Goal: Find specific page/section: Find specific page/section

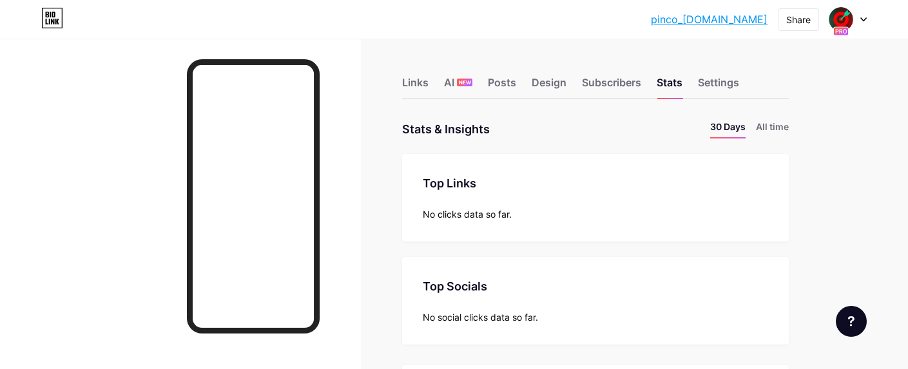
scroll to position [369, 908]
drag, startPoint x: 683, startPoint y: 17, endPoint x: 762, endPoint y: 10, distance: 78.9
click at [762, 10] on div "pinco_[DOMAIN_NAME]... pinco_[DOMAIN_NAME] Share Switch accounts 🎯Pinco | En Po…" at bounding box center [454, 19] width 908 height 23
click at [650, 30] on div "pinco_[DOMAIN_NAME]... pinco_[DOMAIN_NAME] Share Switch accounts 🎯Pinco | En Po…" at bounding box center [454, 19] width 908 height 23
drag, startPoint x: 688, startPoint y: 18, endPoint x: 760, endPoint y: 17, distance: 72.2
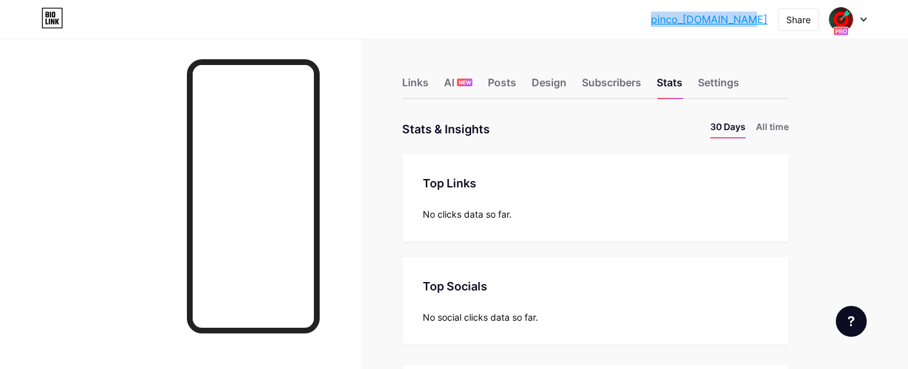
click at [760, 17] on div "pinco_[DOMAIN_NAME]... pinco_[DOMAIN_NAME] Share Switch accounts 🎯Pinco | En Po…" at bounding box center [454, 19] width 908 height 23
click at [662, 24] on div "pinco_[DOMAIN_NAME]... pinco_[DOMAIN_NAME] Share Switch accounts 🎯Pinco | En Po…" at bounding box center [454, 19] width 908 height 23
drag, startPoint x: 686, startPoint y: 19, endPoint x: 764, endPoint y: 17, distance: 78.7
click at [764, 17] on div "pinco_[DOMAIN_NAME]... pinco_[DOMAIN_NAME] Share Switch accounts 🎯Pinco | En Po…" at bounding box center [454, 19] width 908 height 23
click at [672, 15] on div "pinco_[DOMAIN_NAME]... pinco_[DOMAIN_NAME] Share Switch accounts 🎯Pinco | En Po…" at bounding box center [454, 19] width 908 height 23
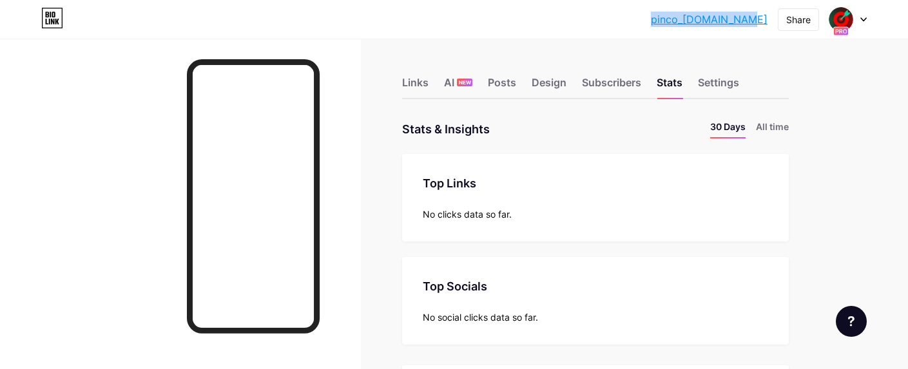
drag, startPoint x: 691, startPoint y: 19, endPoint x: 766, endPoint y: 18, distance: 75.4
click at [766, 18] on div "pinco_[DOMAIN_NAME]... pinco_[DOMAIN_NAME] Share Switch accounts 🎯Pinco | En Po…" at bounding box center [454, 19] width 908 height 23
